Goal: Task Accomplishment & Management: Complete application form

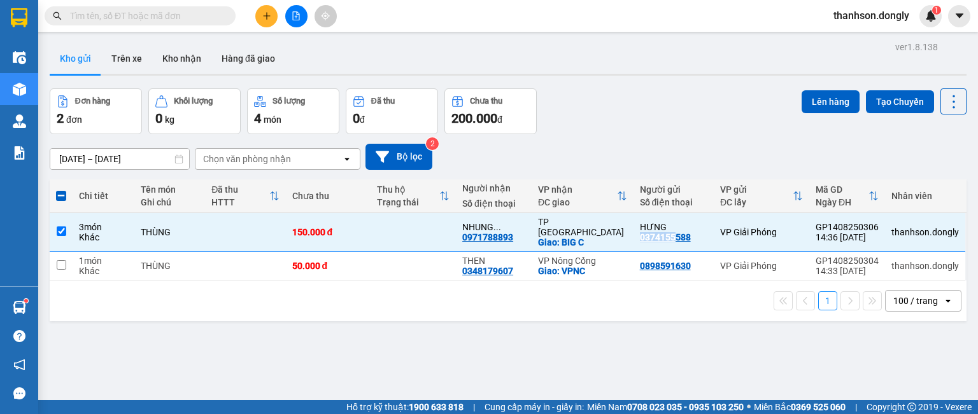
click at [59, 197] on span at bounding box center [61, 196] width 10 height 10
click at [61, 190] on input "checkbox" at bounding box center [61, 190] width 0 height 0
checkbox input "true"
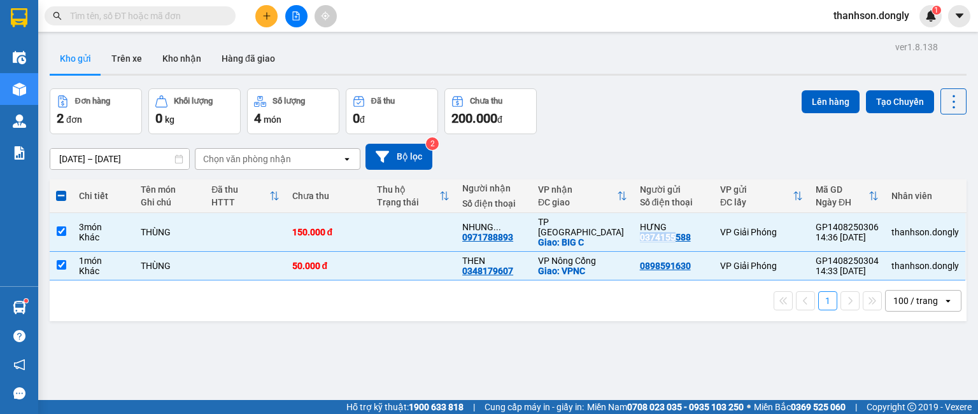
click at [64, 197] on span at bounding box center [61, 196] width 10 height 10
click at [61, 190] on input "checkbox" at bounding box center [61, 190] width 0 height 0
click at [57, 195] on span at bounding box center [61, 196] width 10 height 10
click at [61, 190] on input "checkbox" at bounding box center [61, 190] width 0 height 0
click at [60, 194] on span at bounding box center [61, 196] width 10 height 10
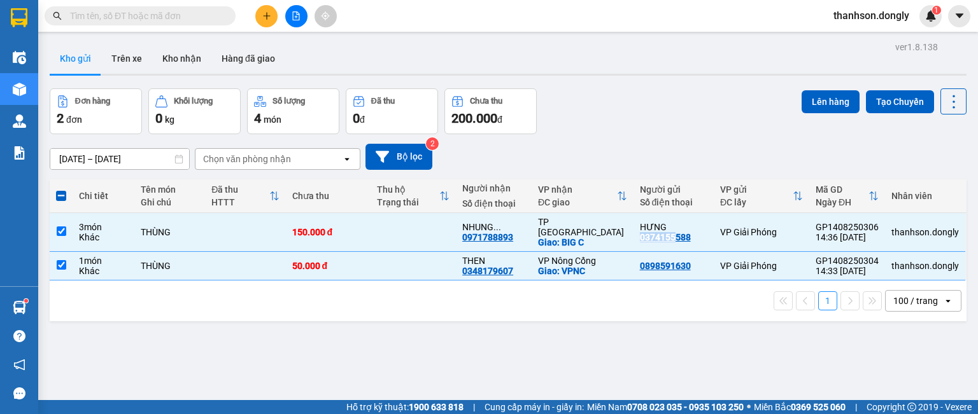
click at [61, 190] on input "checkbox" at bounding box center [61, 190] width 0 height 0
click at [60, 194] on span at bounding box center [61, 196] width 10 height 10
click at [61, 190] on input "checkbox" at bounding box center [61, 190] width 0 height 0
click at [62, 227] on input "checkbox" at bounding box center [62, 232] width 10 height 10
checkbox input "false"
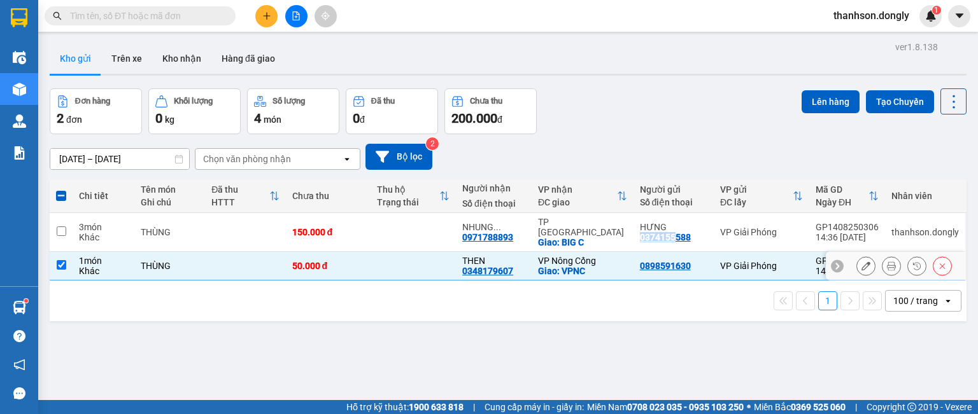
click at [64, 260] on input "checkbox" at bounding box center [62, 265] width 10 height 10
checkbox input "false"
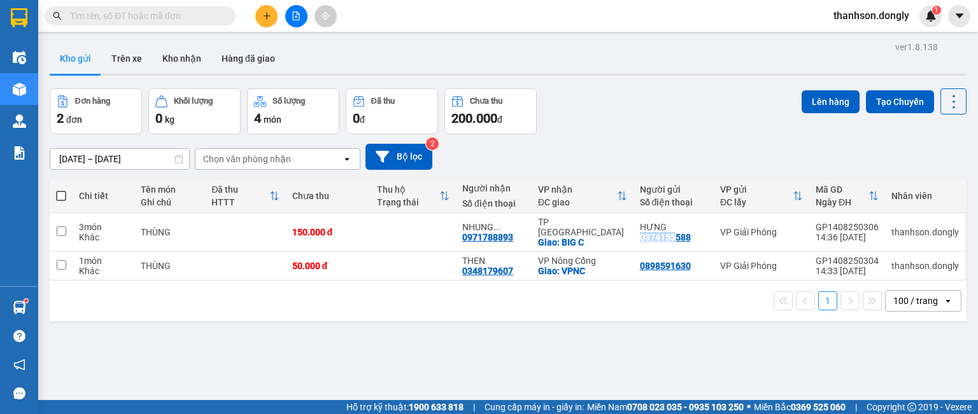
click at [265, 21] on button at bounding box center [266, 16] width 22 height 22
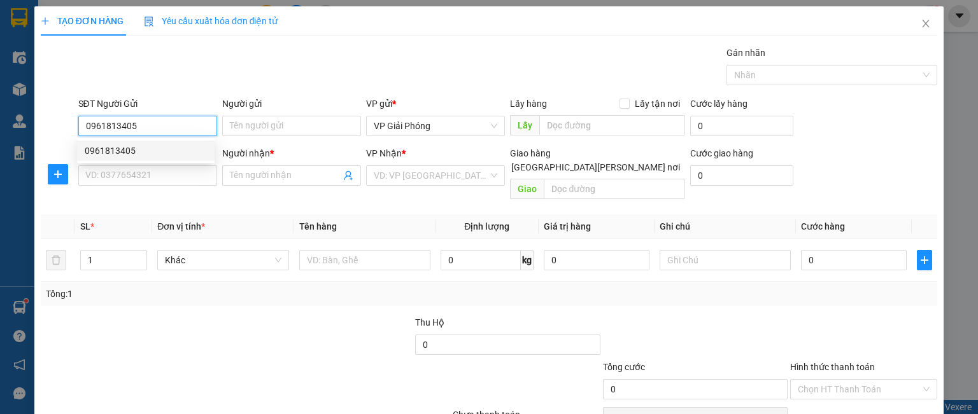
click at [164, 152] on div "0961813405" at bounding box center [146, 151] width 122 height 14
type input "0961813405"
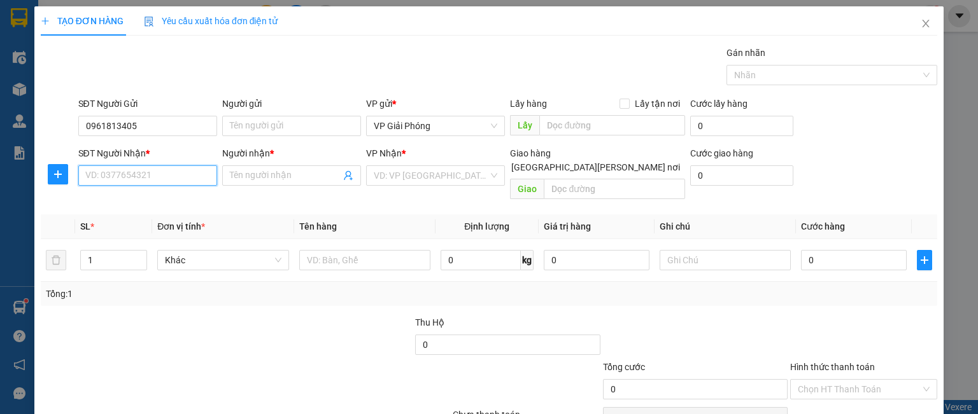
click at [134, 183] on input "SĐT Người Nhận *" at bounding box center [147, 175] width 139 height 20
click at [117, 202] on div "0984767820" at bounding box center [146, 200] width 122 height 14
type input "0984767820"
checkbox input "true"
type input "TT NÔNG CỐNG"
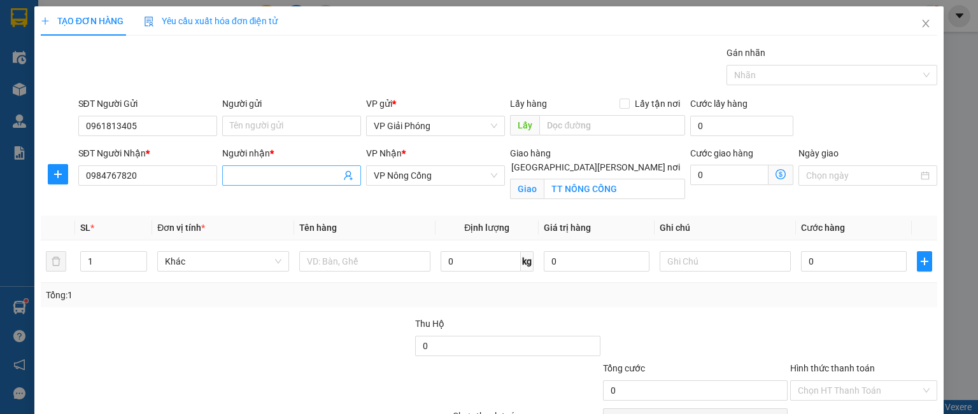
click at [287, 179] on input "Người nhận *" at bounding box center [285, 176] width 111 height 14
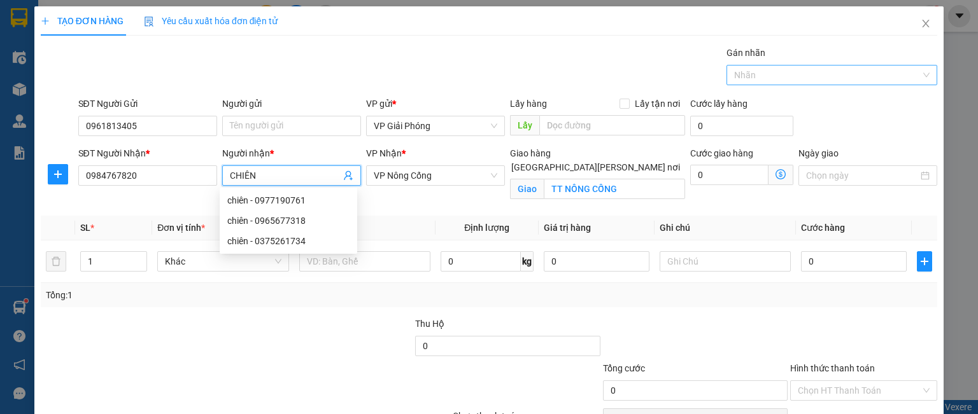
click at [737, 70] on div at bounding box center [825, 74] width 192 height 15
type input "CHIÊN"
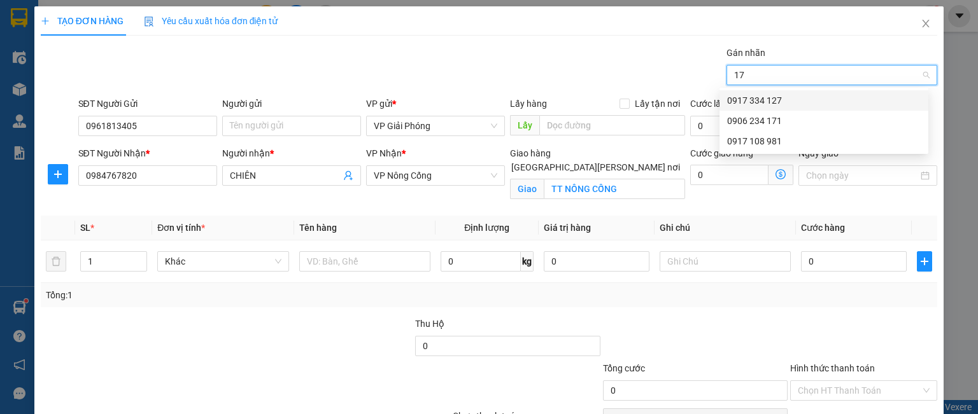
type input "171"
click at [745, 105] on div "0906 234 171" at bounding box center [823, 101] width 193 height 14
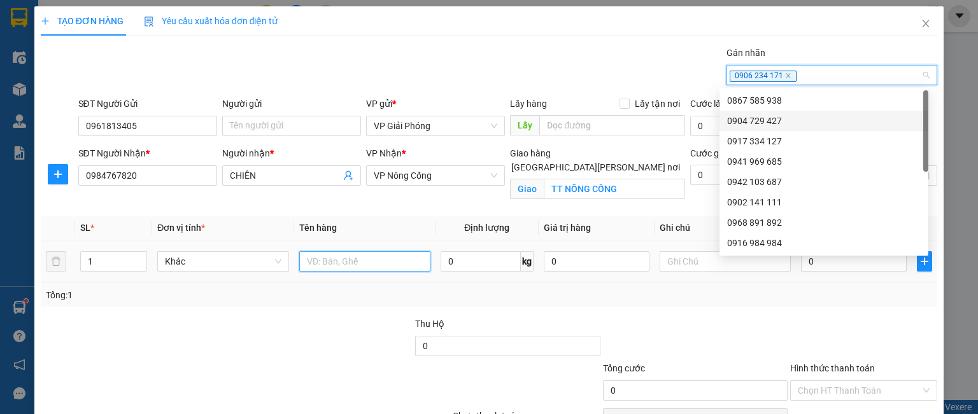
click at [331, 260] on input "text" at bounding box center [364, 261] width 131 height 20
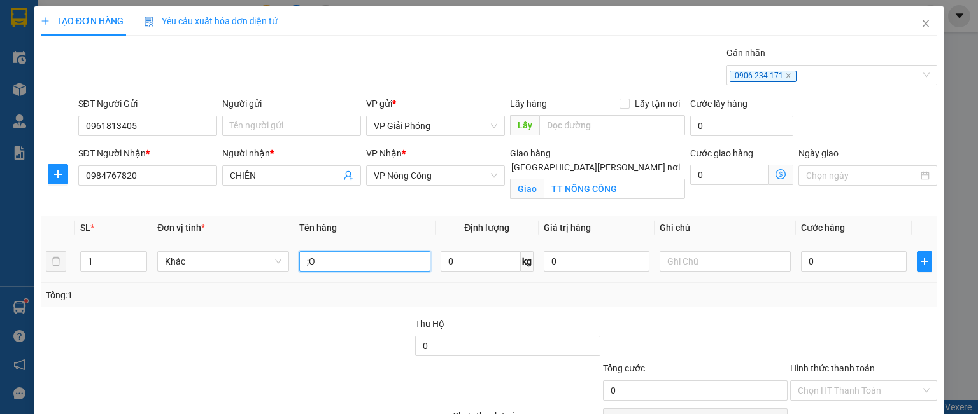
type input ";"
type input "KIỆN"
click at [821, 260] on input "0" at bounding box center [854, 261] width 106 height 20
type input "3"
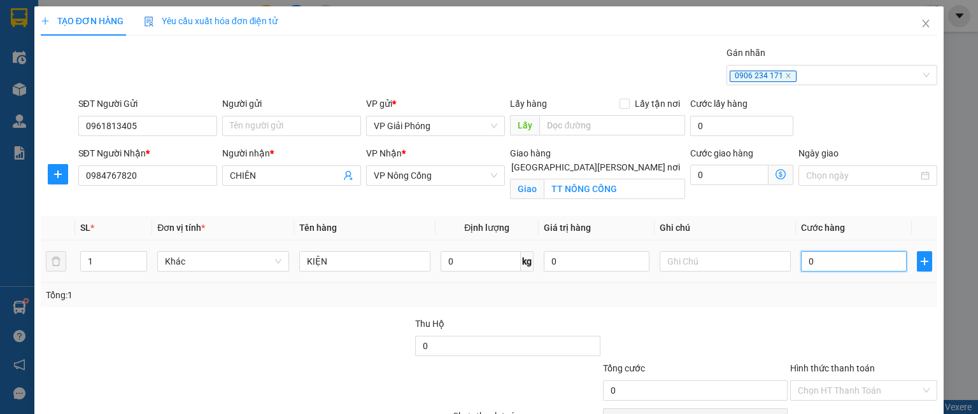
type input "3"
type input "30"
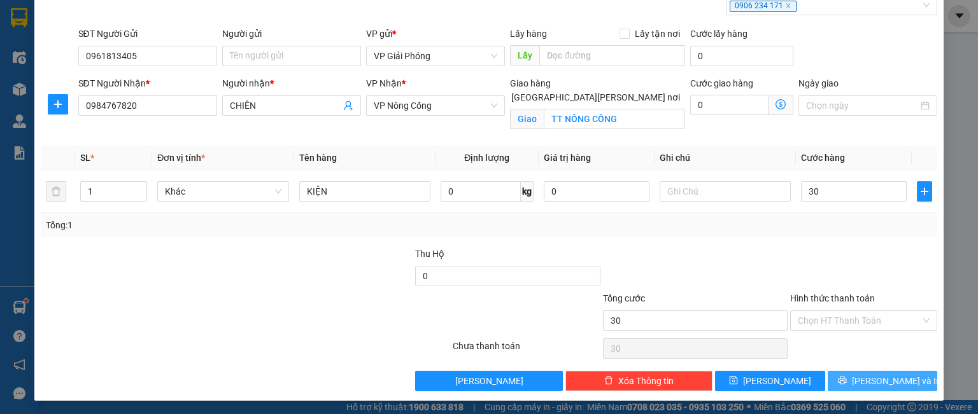
type input "30.000"
drag, startPoint x: 847, startPoint y: 374, endPoint x: 838, endPoint y: 371, distance: 9.9
click at [848, 374] on button "[PERSON_NAME] và In" at bounding box center [882, 381] width 110 height 20
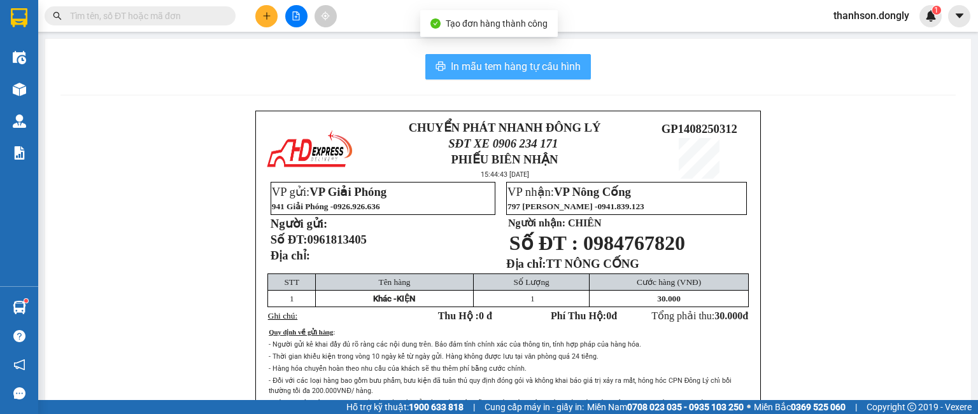
click at [519, 66] on span "In mẫu tem hàng tự cấu hình" at bounding box center [516, 67] width 130 height 16
